Goal: Use online tool/utility: Use online tool/utility

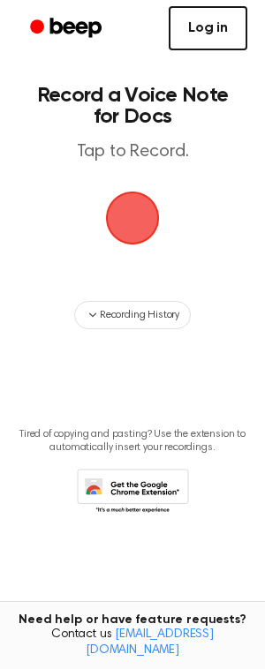
click at [206, 19] on link "Log in" at bounding box center [208, 28] width 79 height 44
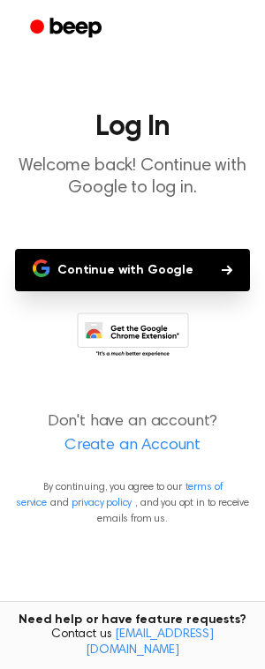
click at [119, 277] on button "Continue with Google" at bounding box center [132, 270] width 235 height 42
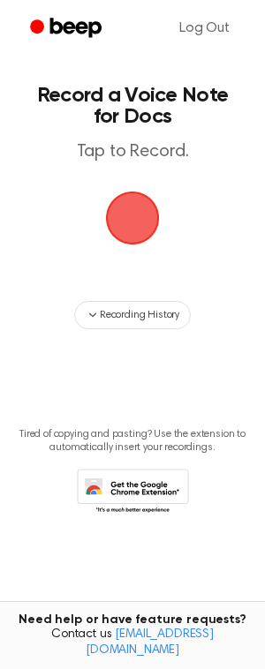
click at [130, 228] on span "button" at bounding box center [133, 219] width 54 height 54
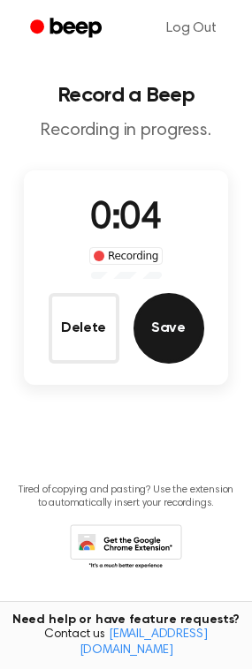
click at [154, 328] on button "Save" at bounding box center [168, 328] width 71 height 71
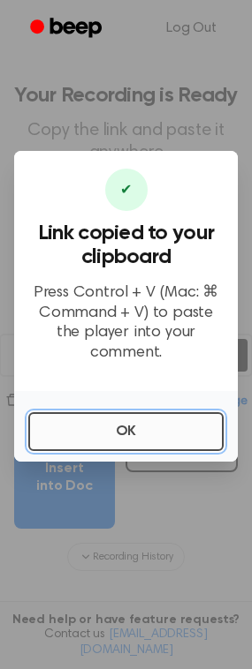
click at [112, 419] on button "OK" at bounding box center [125, 431] width 195 height 39
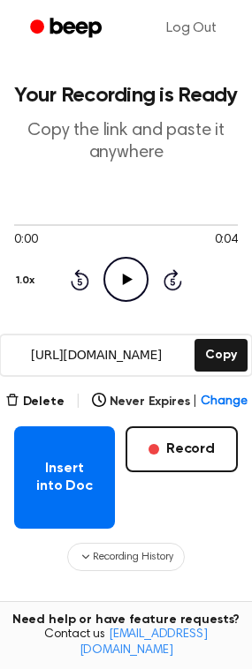
click at [120, 279] on icon "Play Audio" at bounding box center [125, 279] width 45 height 45
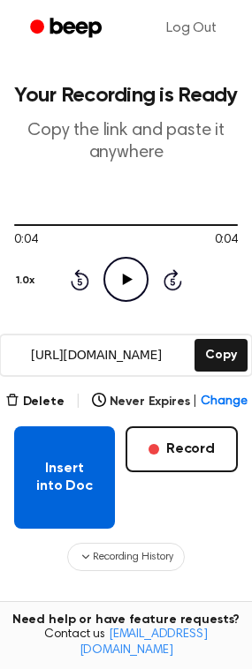
click at [30, 485] on button "Insert into Doc" at bounding box center [64, 478] width 101 height 102
